Goal: Task Accomplishment & Management: Use online tool/utility

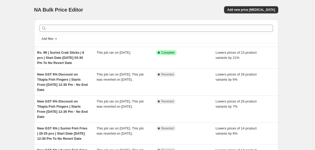
click at [252, 6] on div "NA Bulk Price Editor. This page is ready NA Bulk Price Editor Add new price [ME…" at bounding box center [156, 10] width 244 height 20
click at [251, 8] on span "Add new price [MEDICAL_DATA]" at bounding box center [251, 10] width 48 height 4
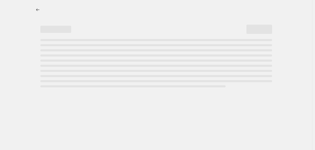
select select "percentage"
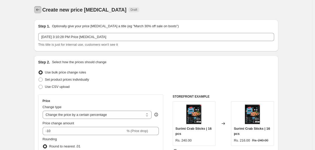
click at [40, 9] on icon "Price change jobs" at bounding box center [37, 9] width 5 height 5
